Goal: Task Accomplishment & Management: Manage account settings

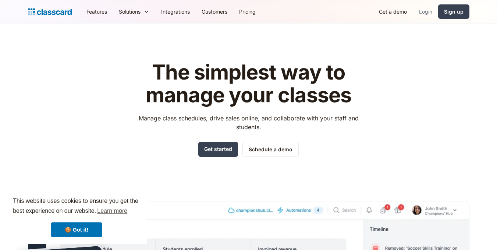
click at [426, 10] on link "Login" at bounding box center [425, 11] width 25 height 17
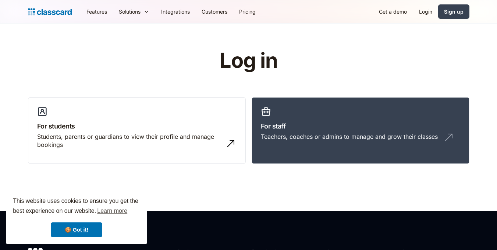
click at [352, 116] on link "For staff Teachers, coaches or admins to manage and grow their classes" at bounding box center [361, 130] width 218 height 67
